Goal: Information Seeking & Learning: Learn about a topic

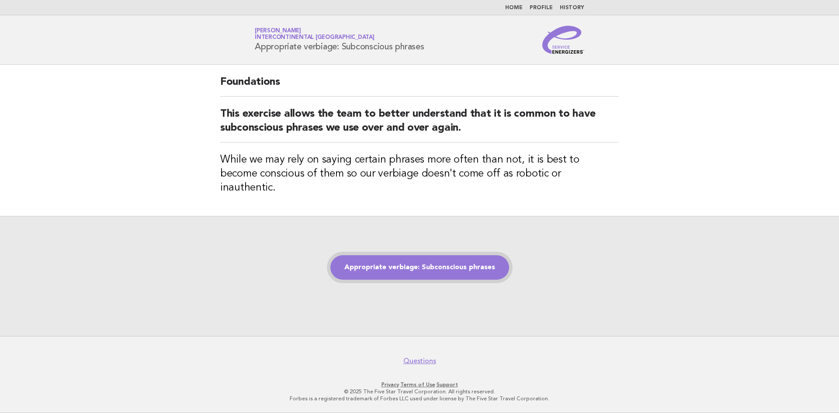
click at [401, 260] on link "Appropriate verbiage: Subconscious phrases" at bounding box center [419, 267] width 179 height 24
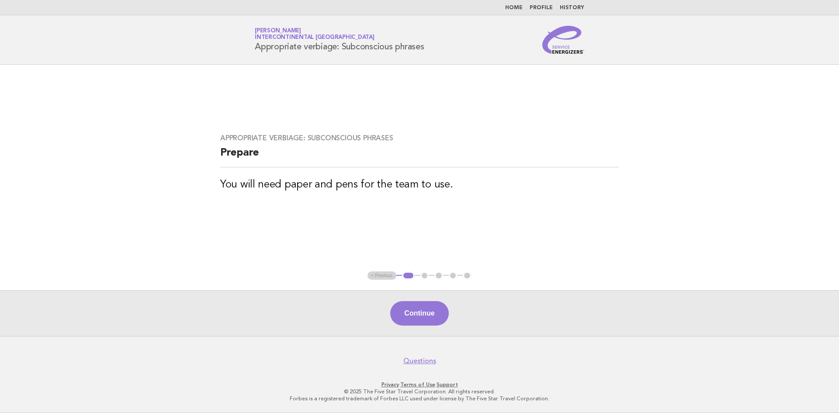
click at [424, 309] on button "Continue" at bounding box center [419, 313] width 58 height 24
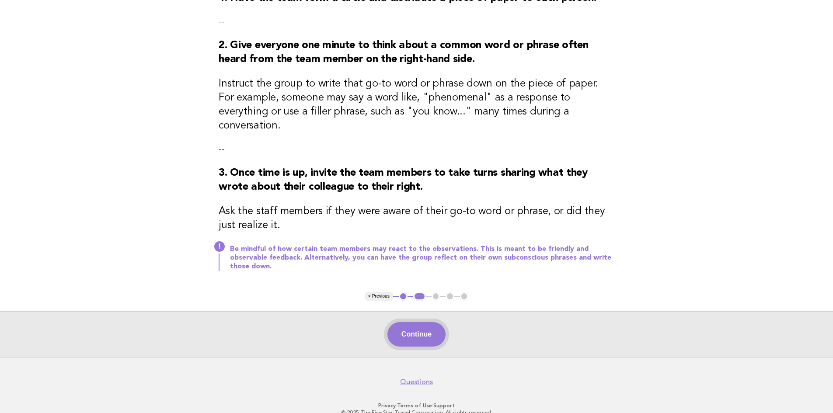
click at [422, 322] on button "Continue" at bounding box center [416, 334] width 58 height 24
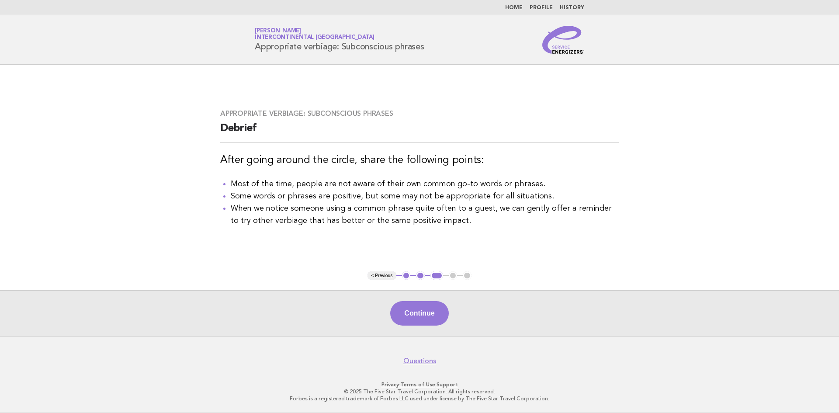
click at [420, 311] on button "Continue" at bounding box center [419, 313] width 58 height 24
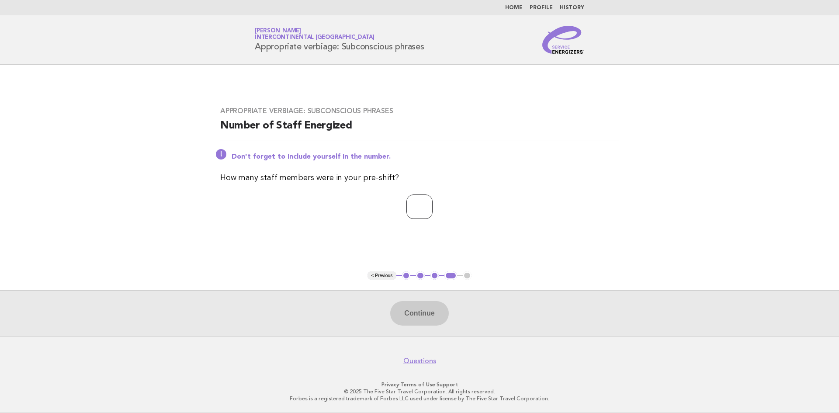
click at [428, 212] on input "number" at bounding box center [419, 206] width 26 height 24
type input "*"
click at [417, 316] on button "Continue" at bounding box center [419, 313] width 58 height 24
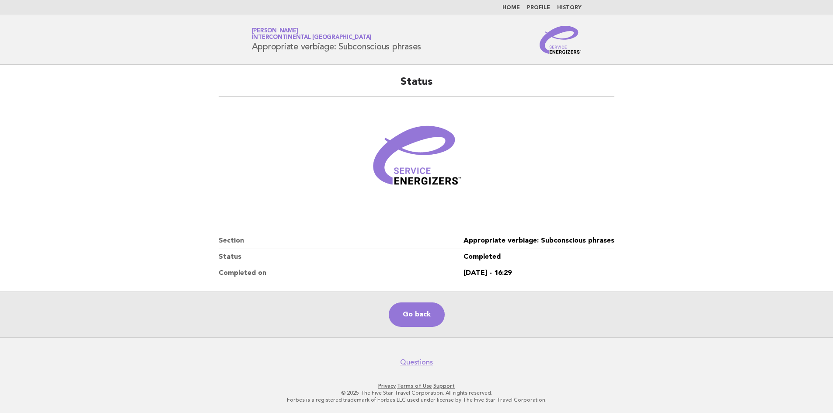
click at [573, 7] on link "History" at bounding box center [569, 7] width 24 height 5
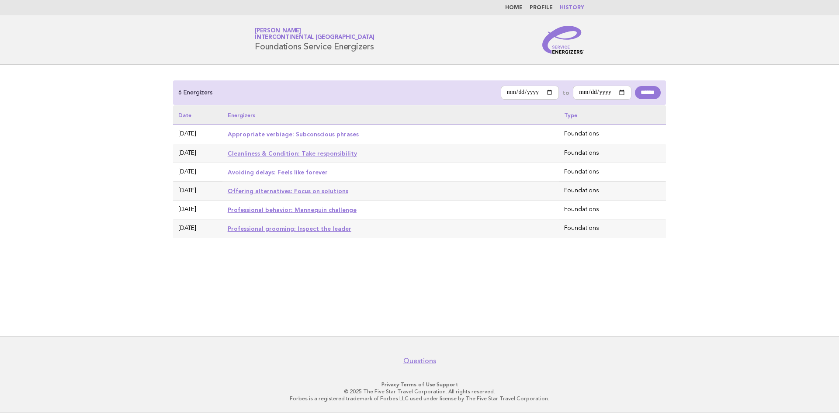
click at [295, 153] on link "Cleanliness & Condition: Take responsibility" at bounding box center [292, 153] width 129 height 7
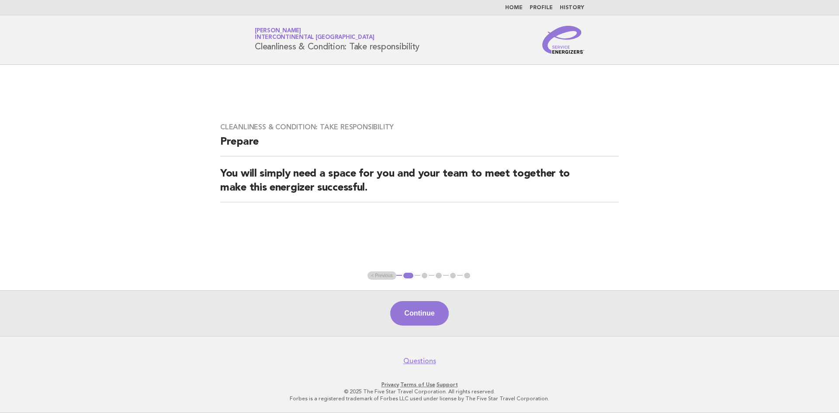
click at [425, 315] on button "Continue" at bounding box center [419, 313] width 58 height 24
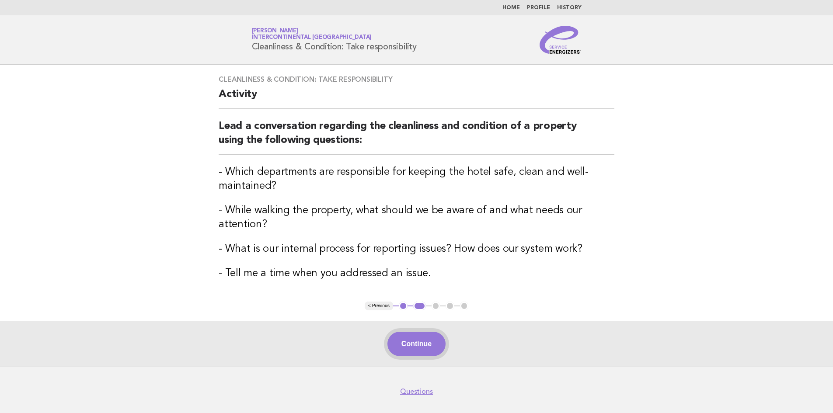
click at [424, 342] on button "Continue" at bounding box center [416, 344] width 58 height 24
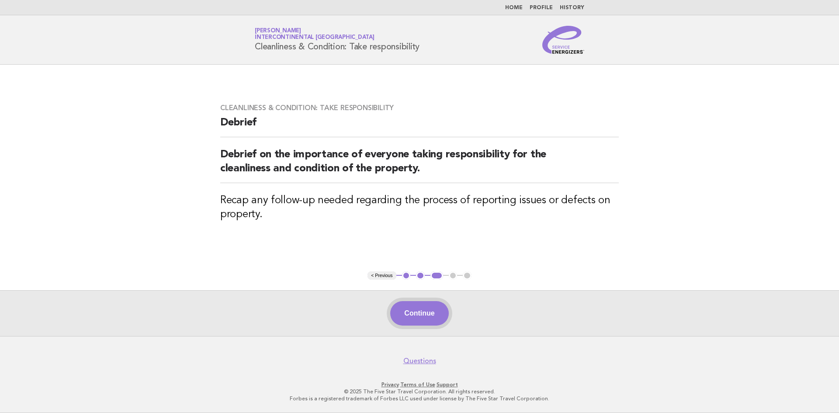
click at [430, 312] on button "Continue" at bounding box center [419, 313] width 58 height 24
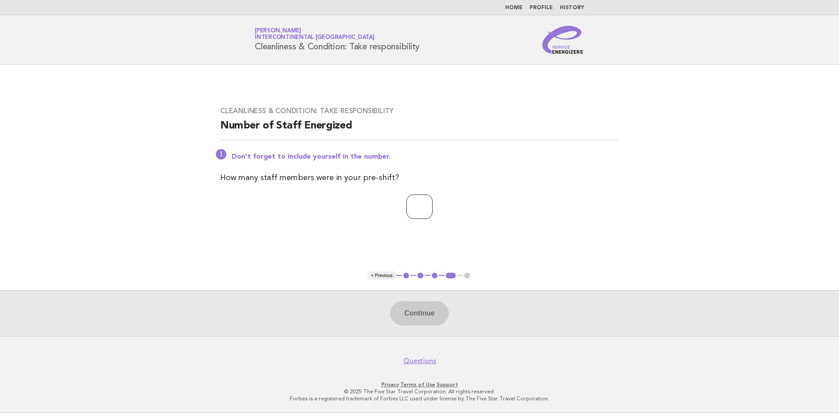
click at [414, 207] on input "number" at bounding box center [419, 206] width 26 height 24
type input "*"
click at [428, 318] on button "Continue" at bounding box center [419, 313] width 58 height 24
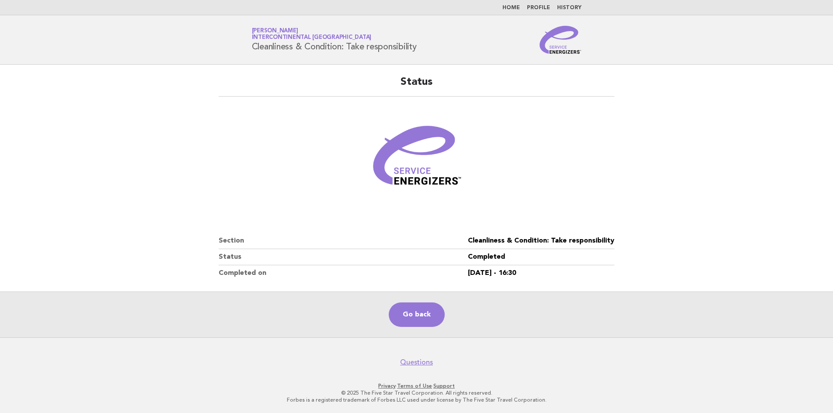
click at [572, 10] on link "History" at bounding box center [569, 7] width 24 height 5
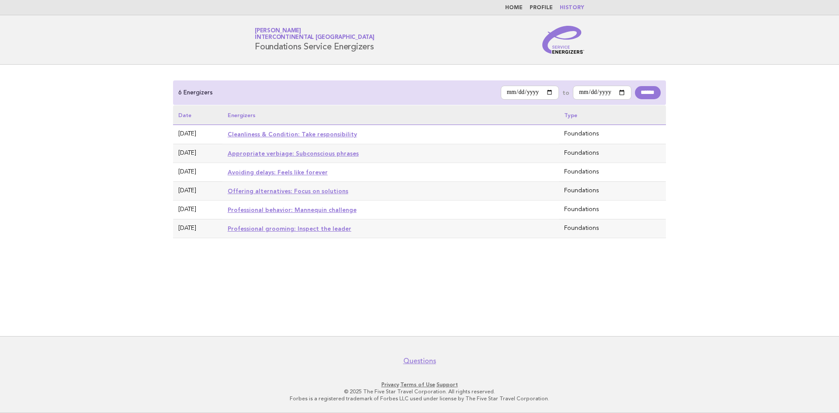
click at [290, 192] on link "Offering alternatives: Focus on solutions" at bounding box center [288, 190] width 121 height 7
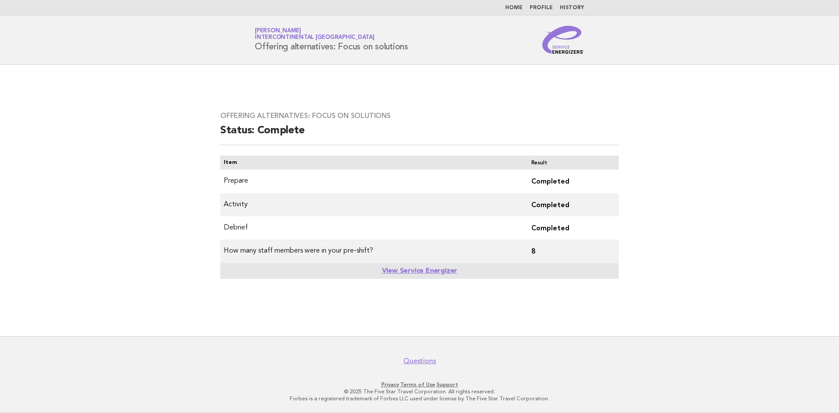
click at [572, 4] on nav "Home Profile History" at bounding box center [419, 7] width 839 height 15
click at [574, 9] on link "History" at bounding box center [572, 7] width 24 height 5
click at [574, 8] on link "History" at bounding box center [572, 7] width 24 height 5
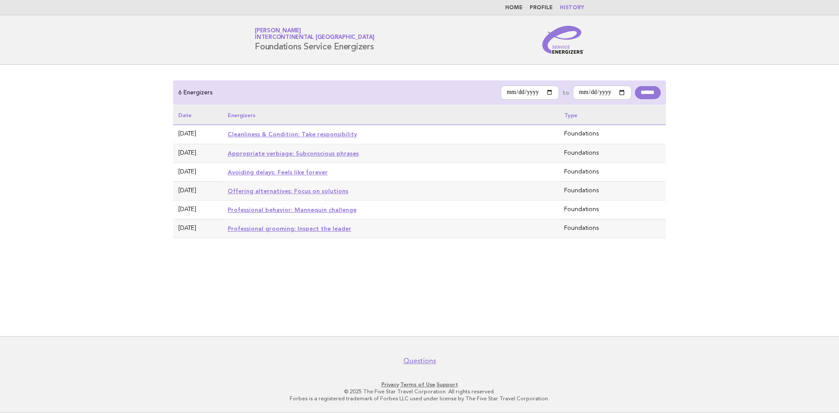
click at [284, 172] on link "Avoiding delays: Feels like forever" at bounding box center [278, 172] width 100 height 7
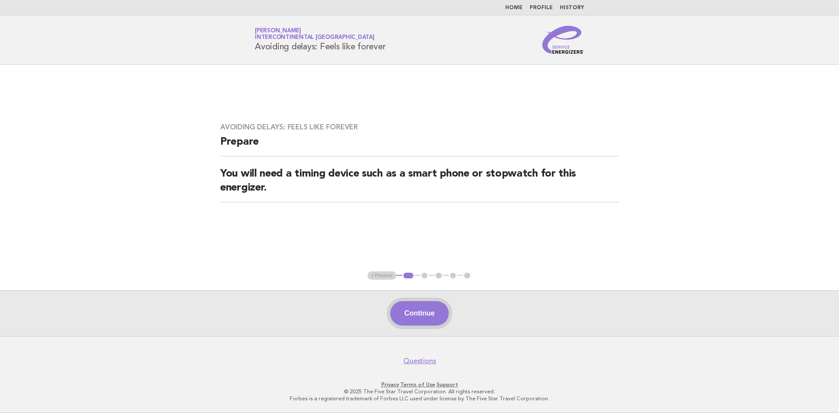
click at [427, 319] on button "Continue" at bounding box center [419, 313] width 58 height 24
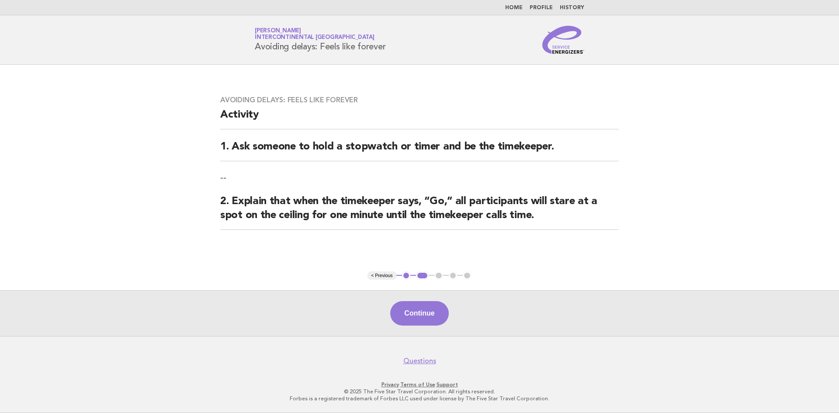
click at [426, 317] on button "Continue" at bounding box center [419, 313] width 58 height 24
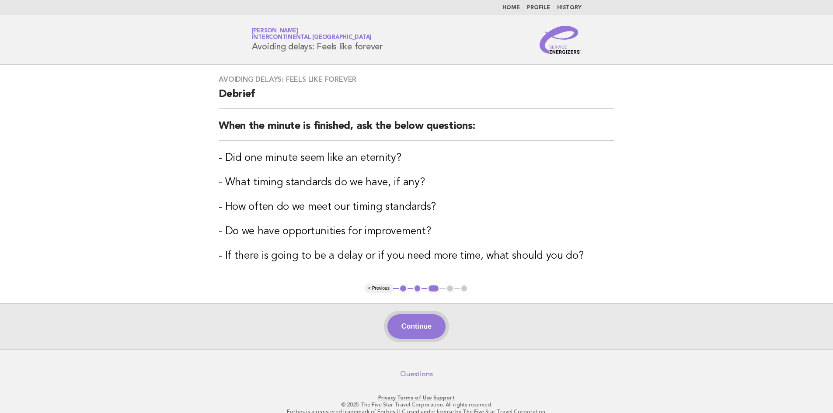
click at [433, 327] on button "Continue" at bounding box center [416, 326] width 58 height 24
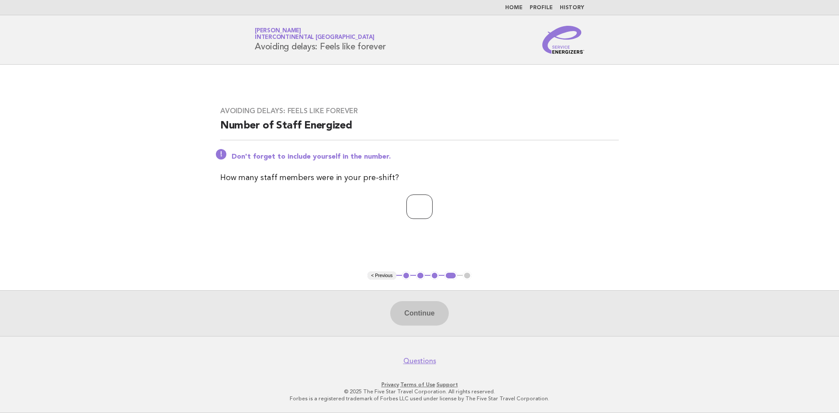
click at [413, 207] on input "number" at bounding box center [419, 206] width 26 height 24
type input "*"
click at [428, 310] on button "Continue" at bounding box center [419, 313] width 58 height 24
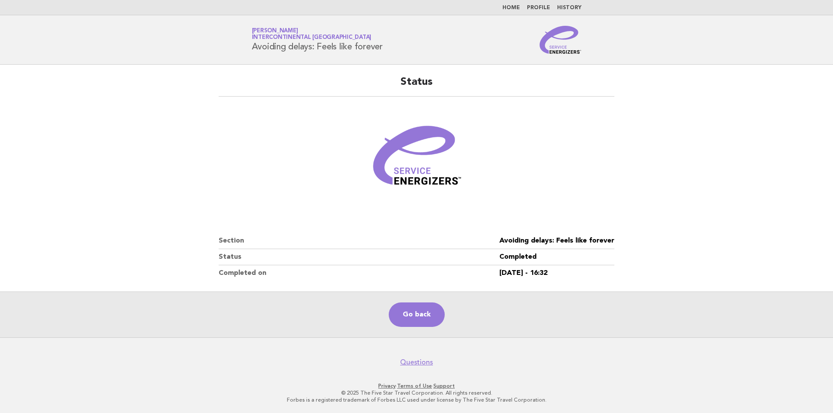
click at [566, 4] on li "History" at bounding box center [569, 7] width 24 height 7
click at [566, 6] on link "History" at bounding box center [569, 7] width 24 height 5
